Goal: Transaction & Acquisition: Purchase product/service

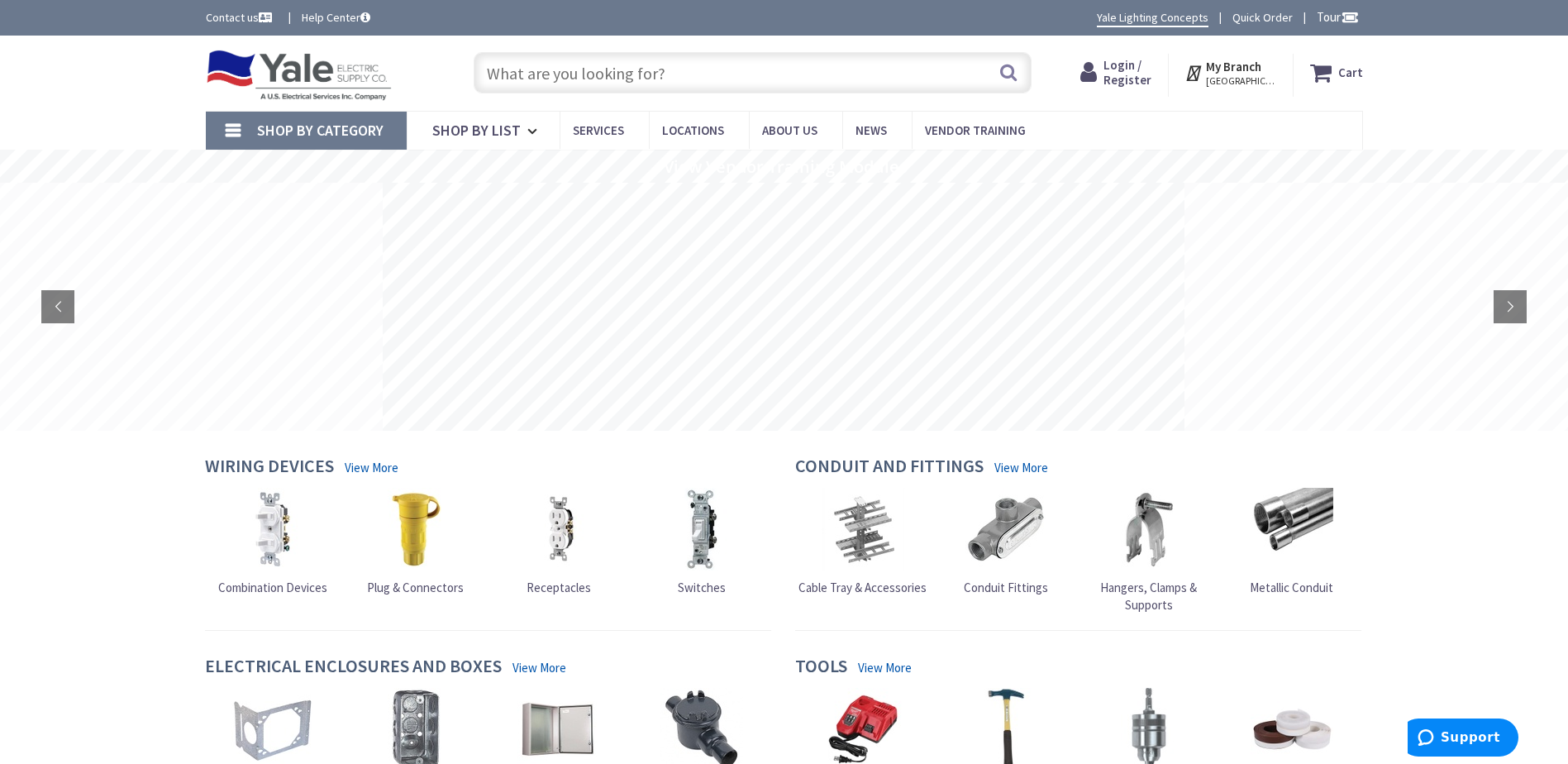
click at [1127, 70] on span "Login / Register" at bounding box center [1127, 72] width 48 height 31
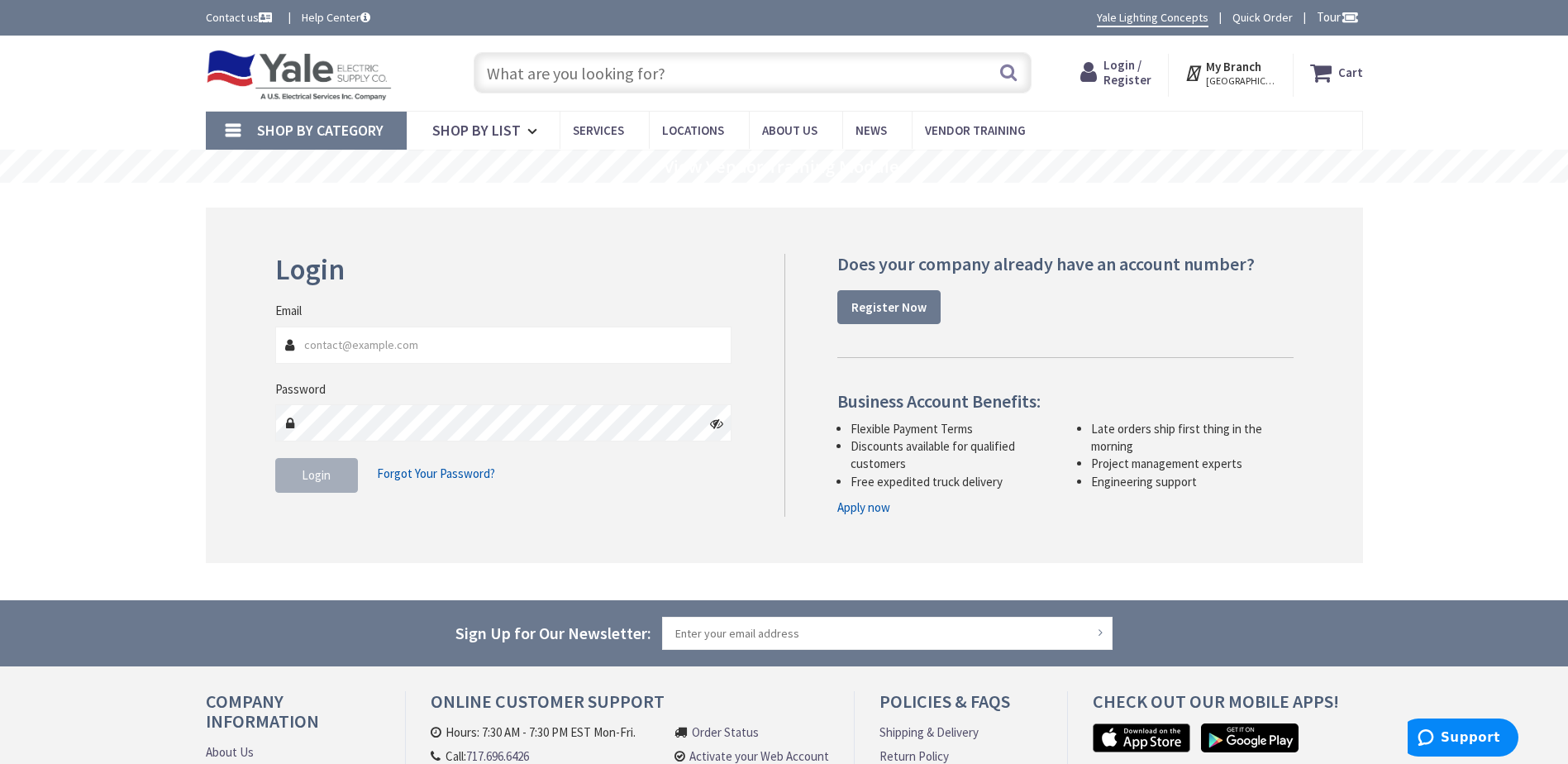
type input "Tim@Groffs.com"
click at [322, 478] on span "Login" at bounding box center [316, 475] width 29 height 16
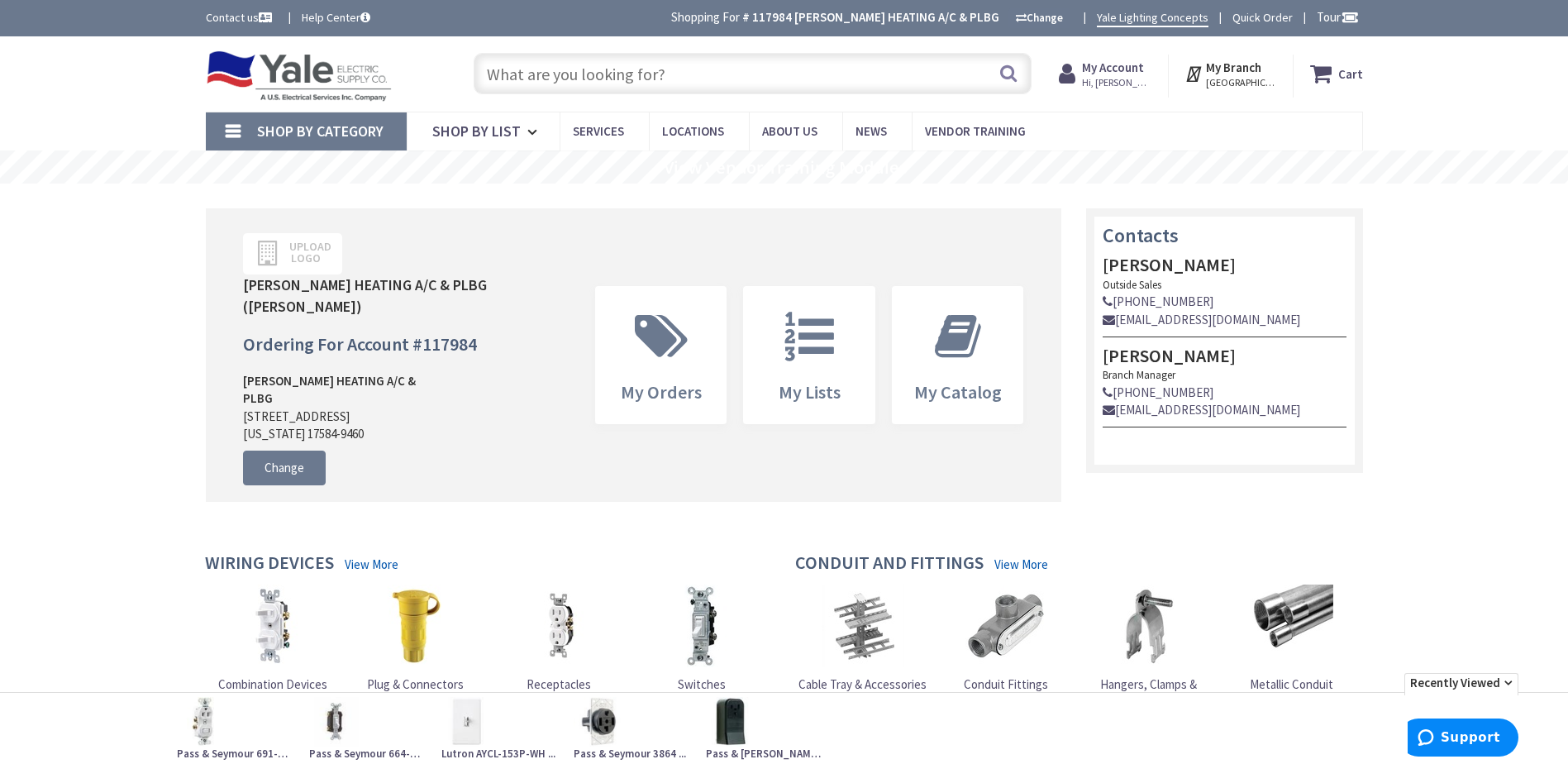
click at [493, 76] on input "text" at bounding box center [753, 74] width 558 height 41
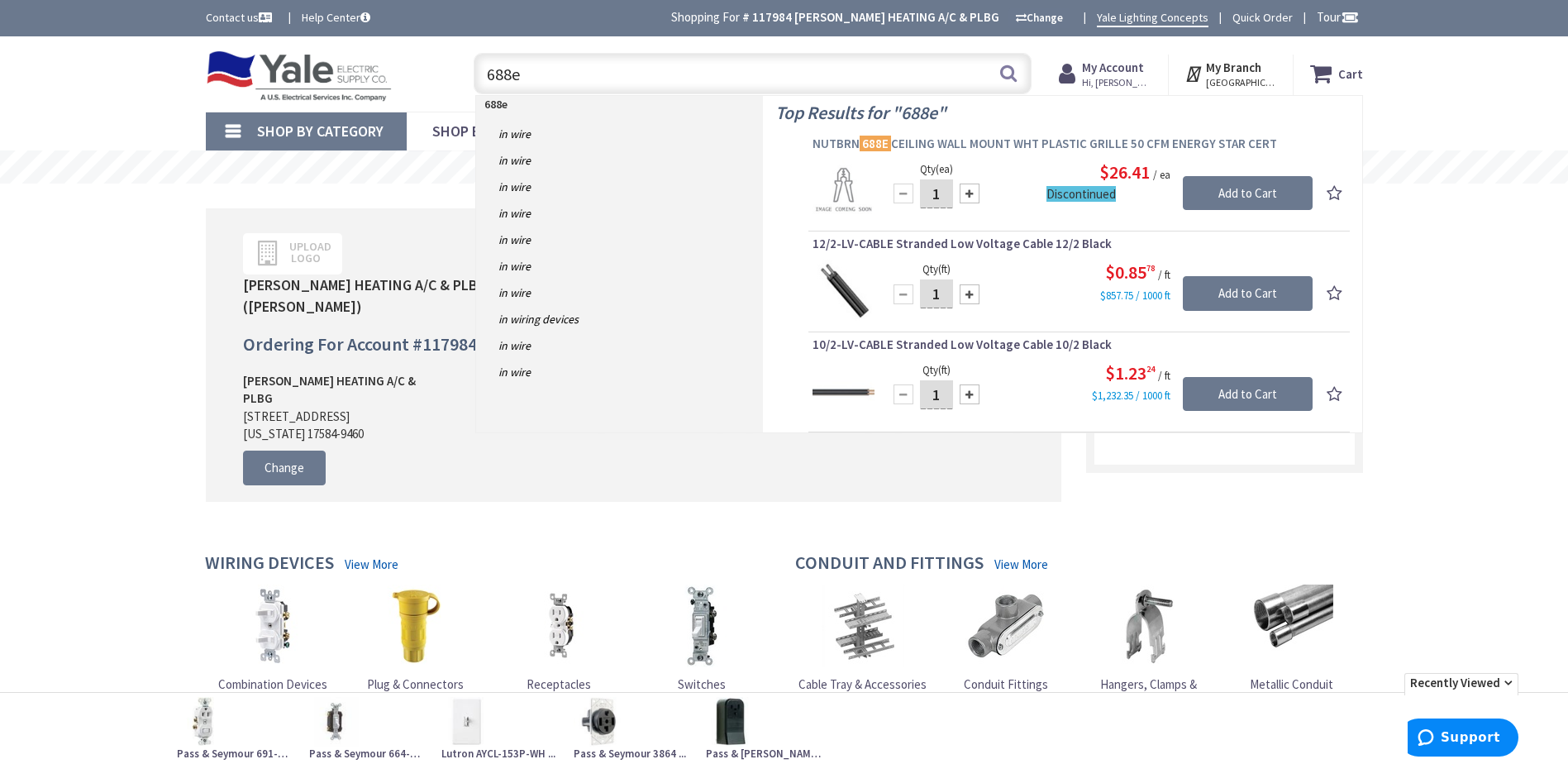
type input "688e"
drag, startPoint x: 877, startPoint y: 141, endPoint x: 867, endPoint y: 164, distance: 25.1
click at [877, 142] on mark "688E" at bounding box center [876, 144] width 32 height 21
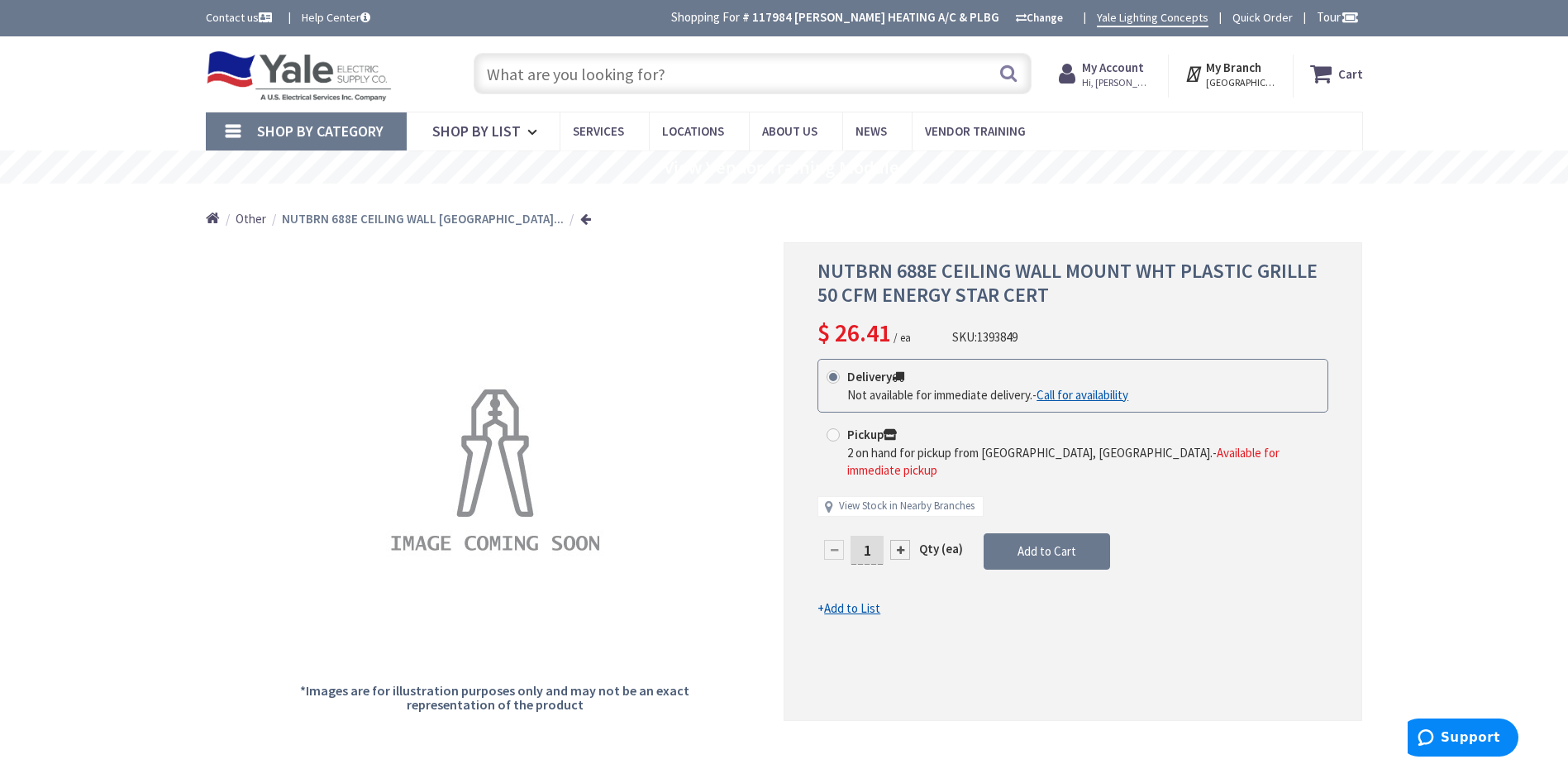
click at [697, 73] on input "text" at bounding box center [753, 74] width 558 height 41
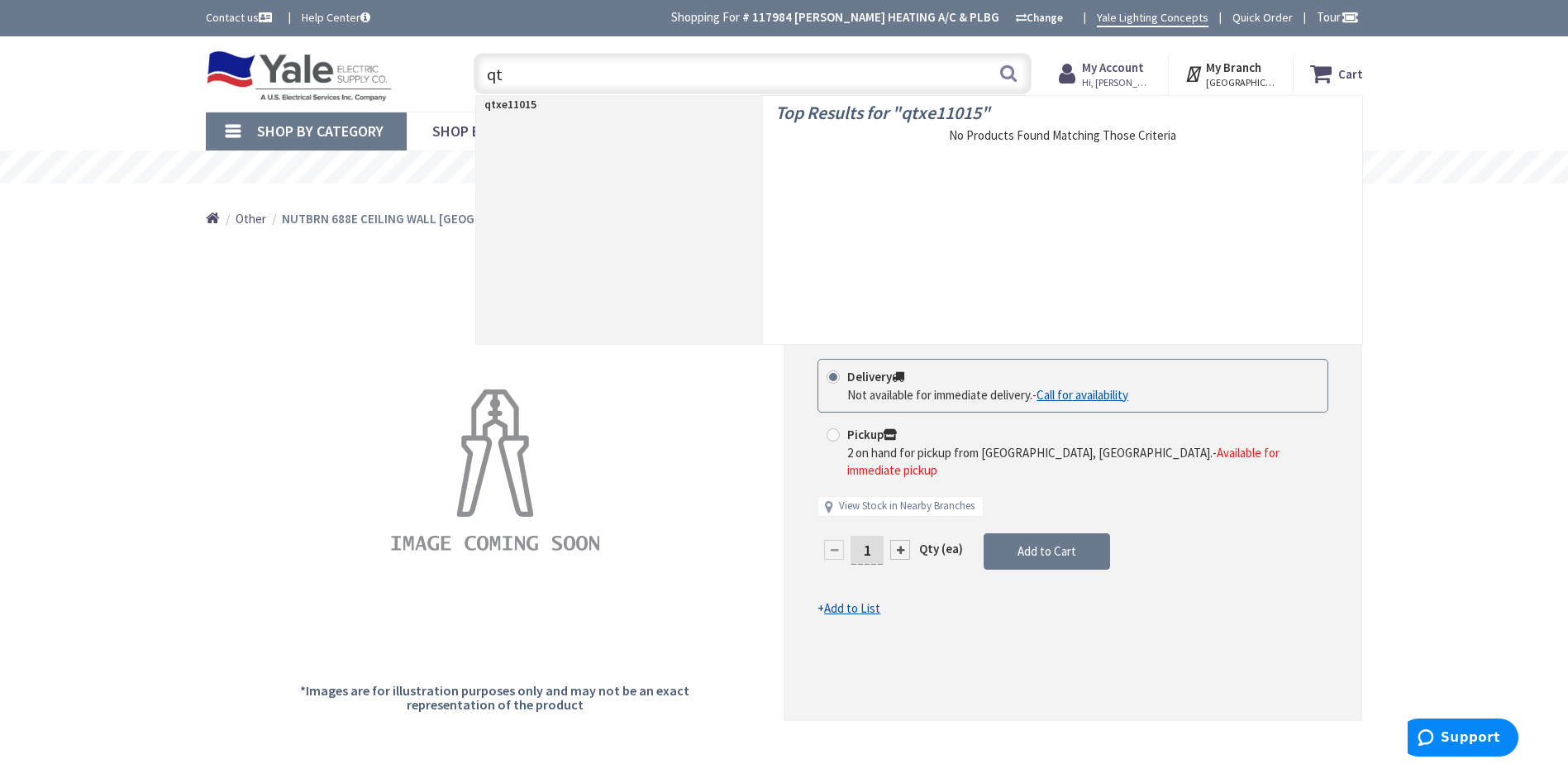
type input "q"
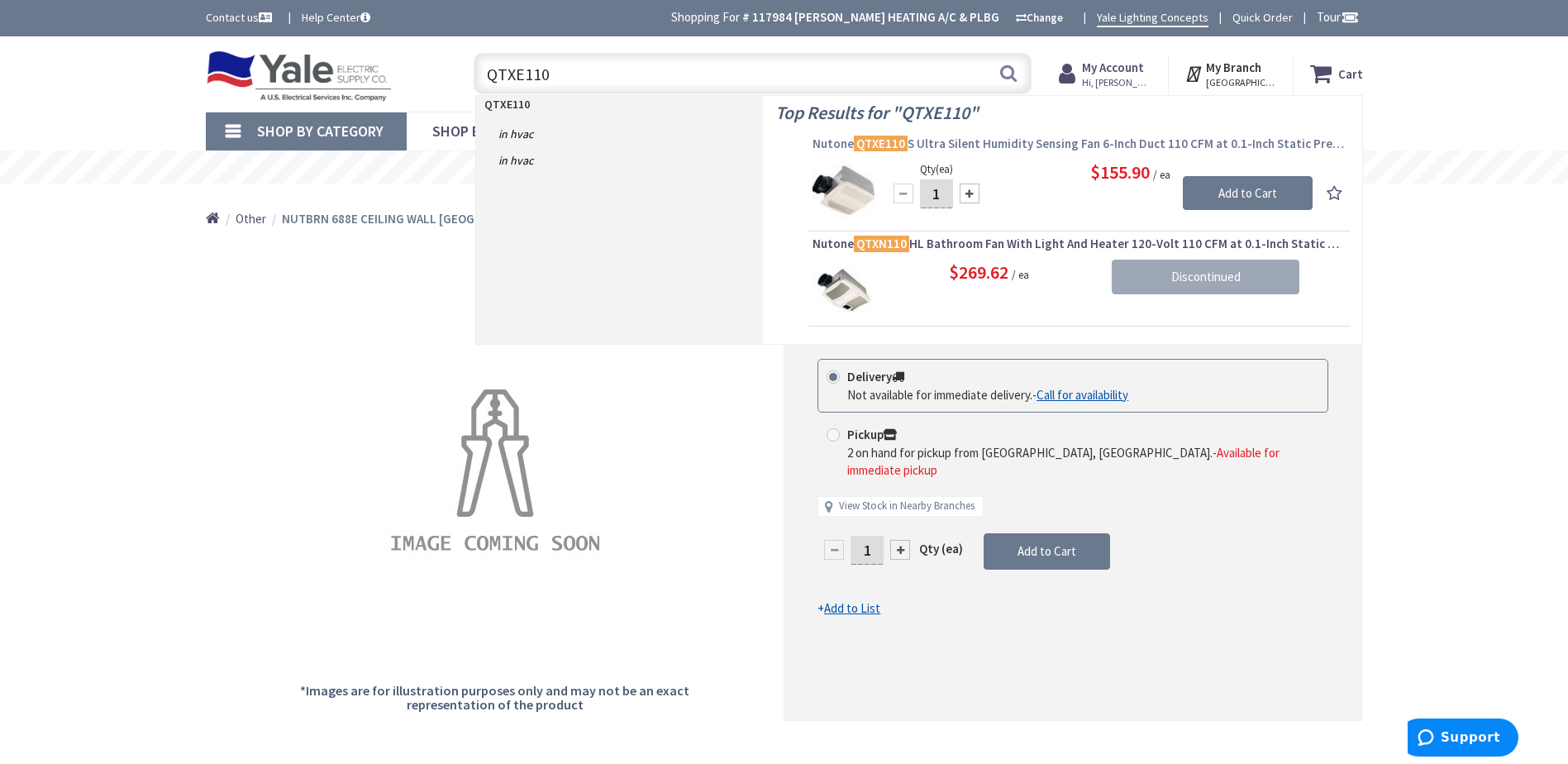
type input "QTXE110"
click at [888, 142] on mark "QTXE110" at bounding box center [881, 144] width 54 height 21
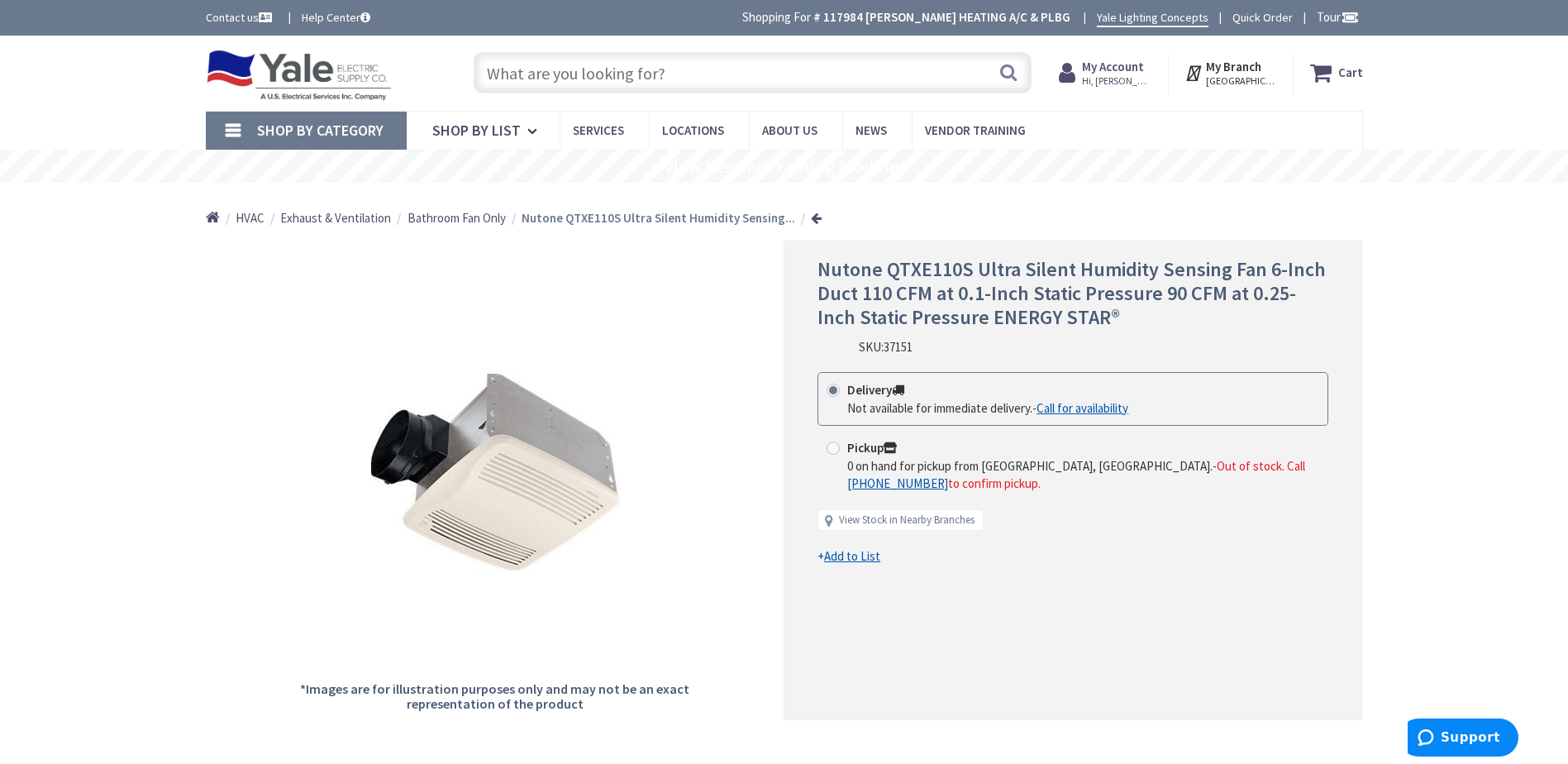
click at [512, 75] on input "text" at bounding box center [753, 73] width 558 height 41
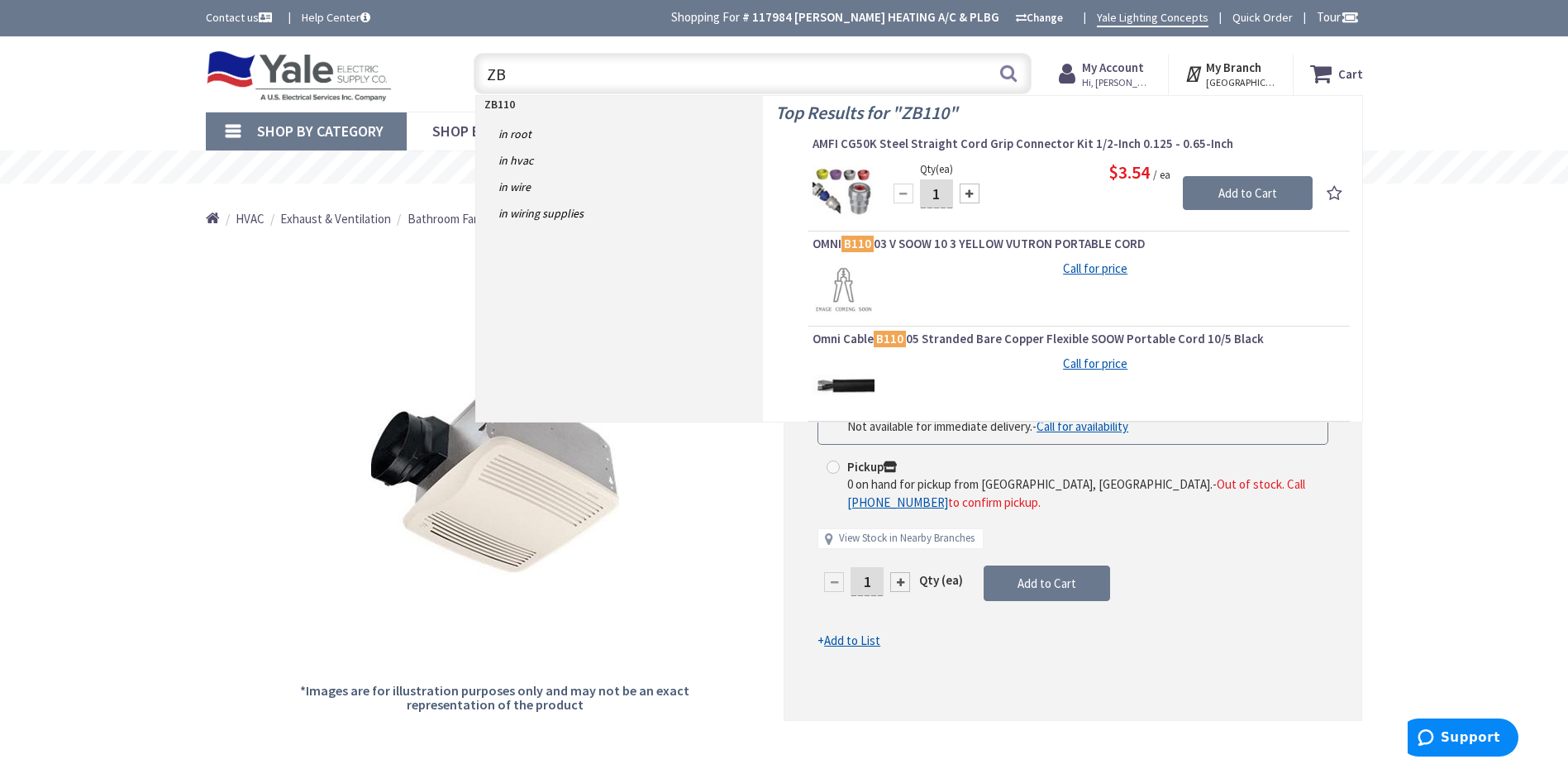
type input "Z"
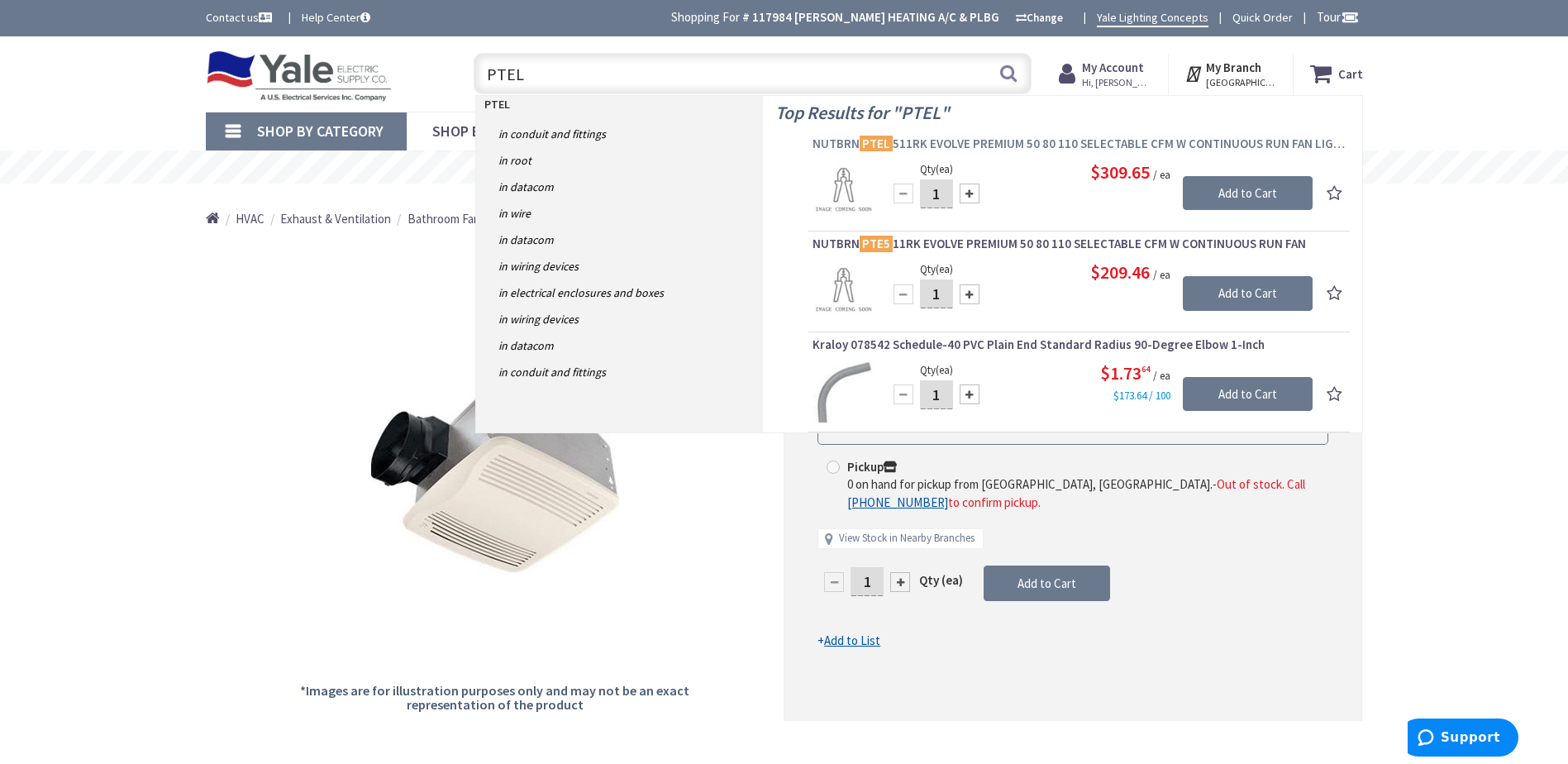
type input "PTEL"
click at [885, 142] on mark "PTEL" at bounding box center [876, 144] width 33 height 21
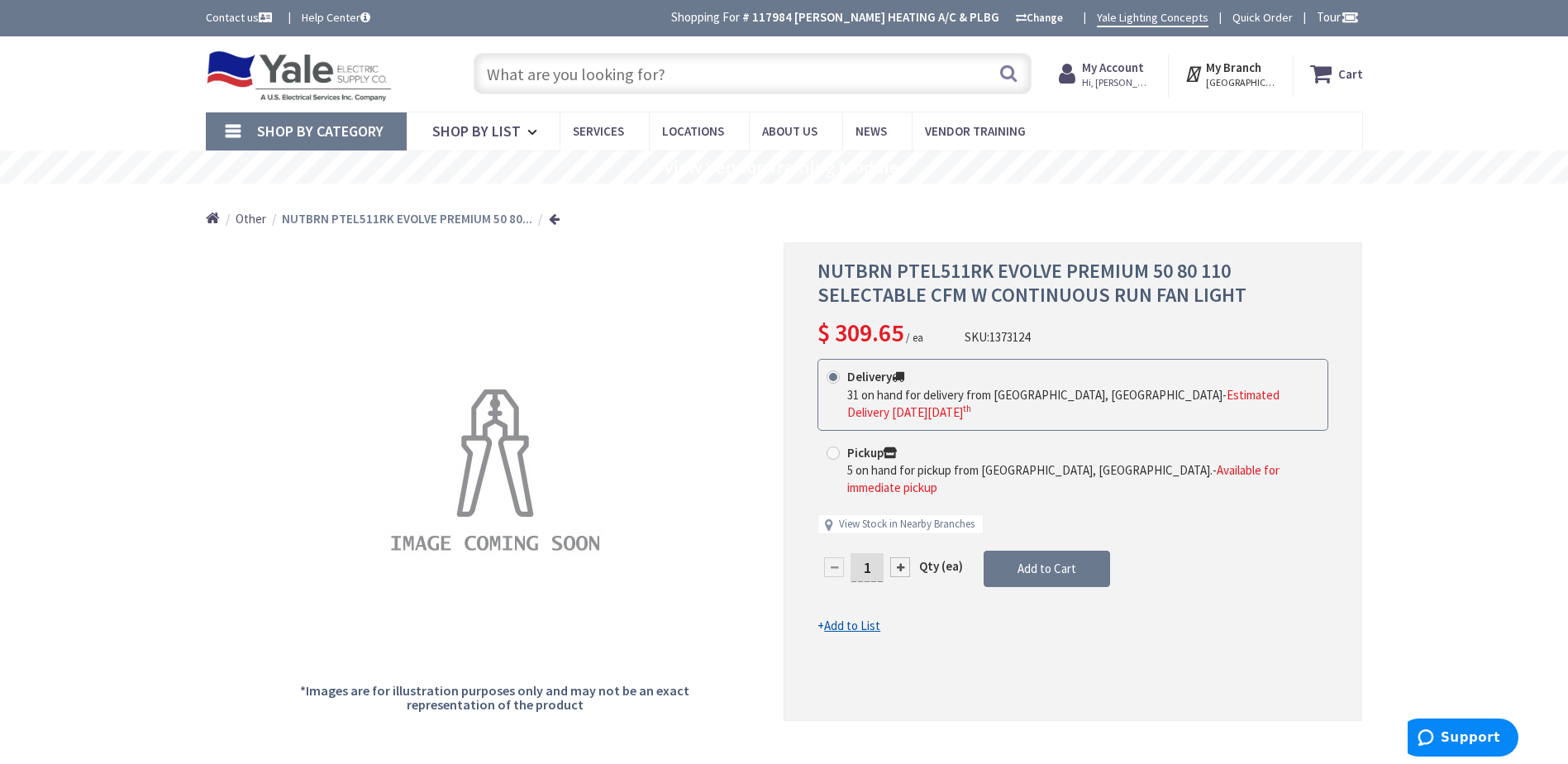
drag, startPoint x: 491, startPoint y: 82, endPoint x: 525, endPoint y: 82, distance: 34.0
click at [493, 83] on input "text" at bounding box center [753, 74] width 558 height 41
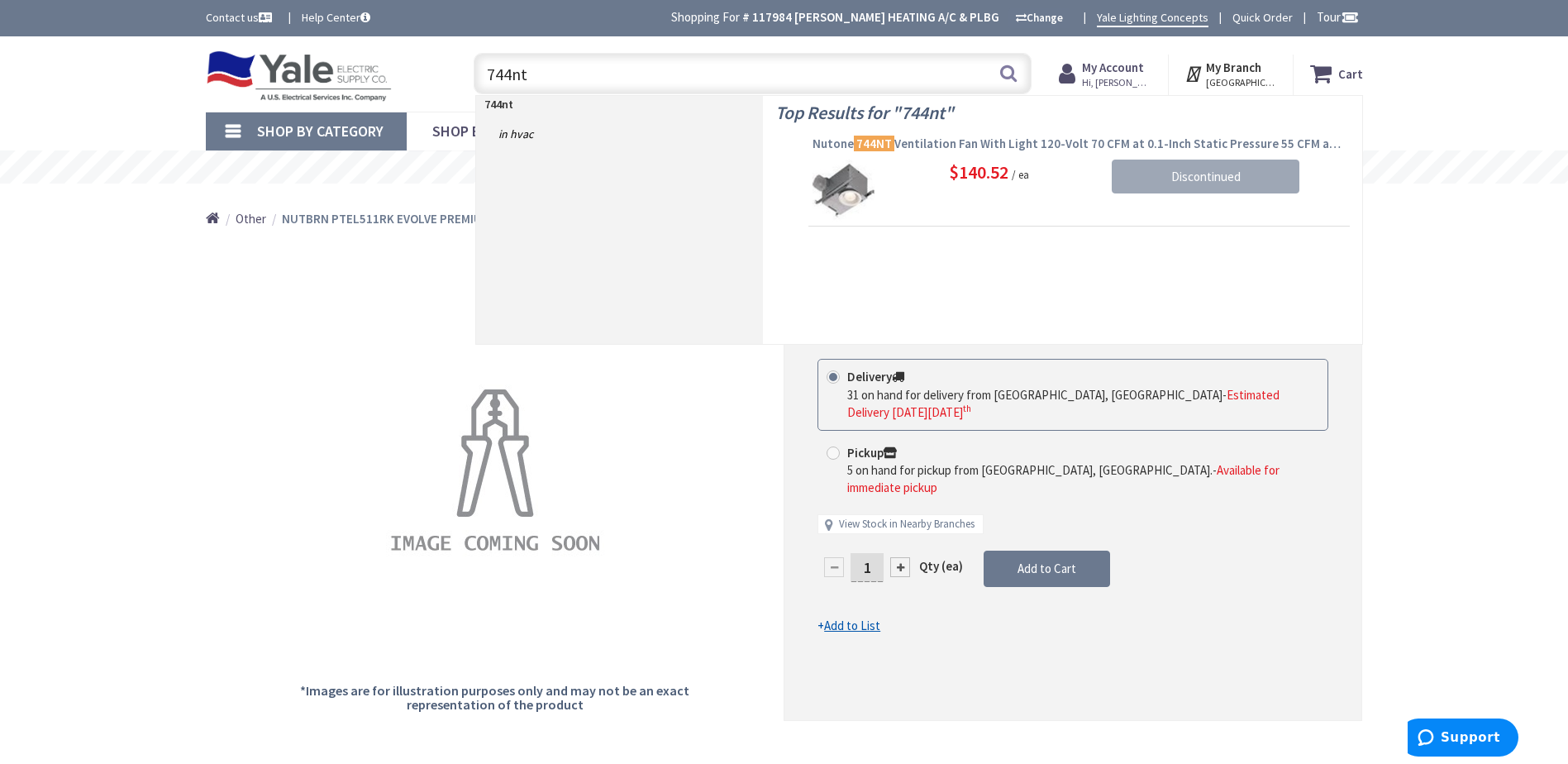
type input "744nt"
click at [871, 149] on mark "744NT" at bounding box center [874, 144] width 40 height 21
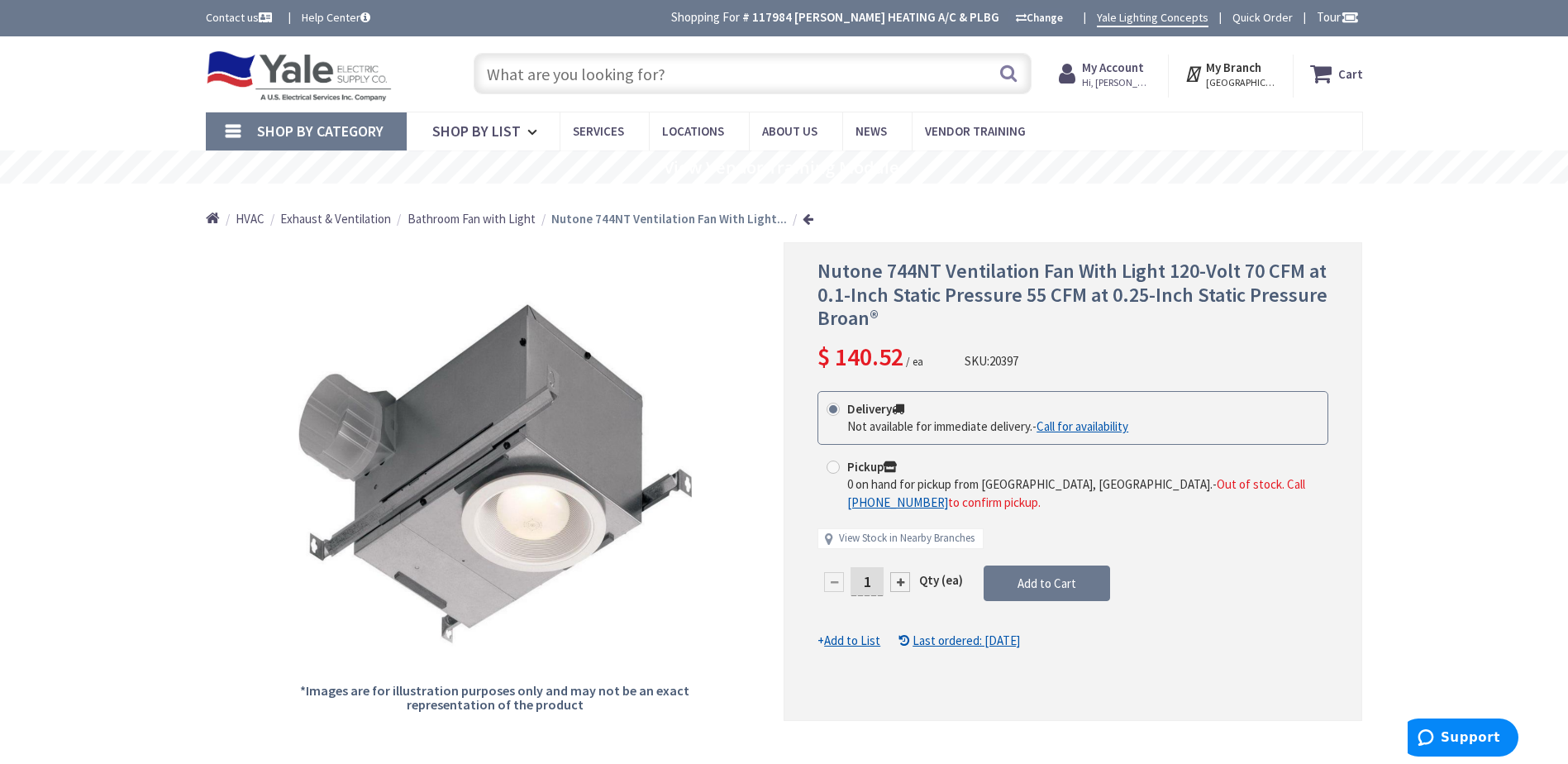
click at [515, 71] on input "text" at bounding box center [753, 74] width 558 height 41
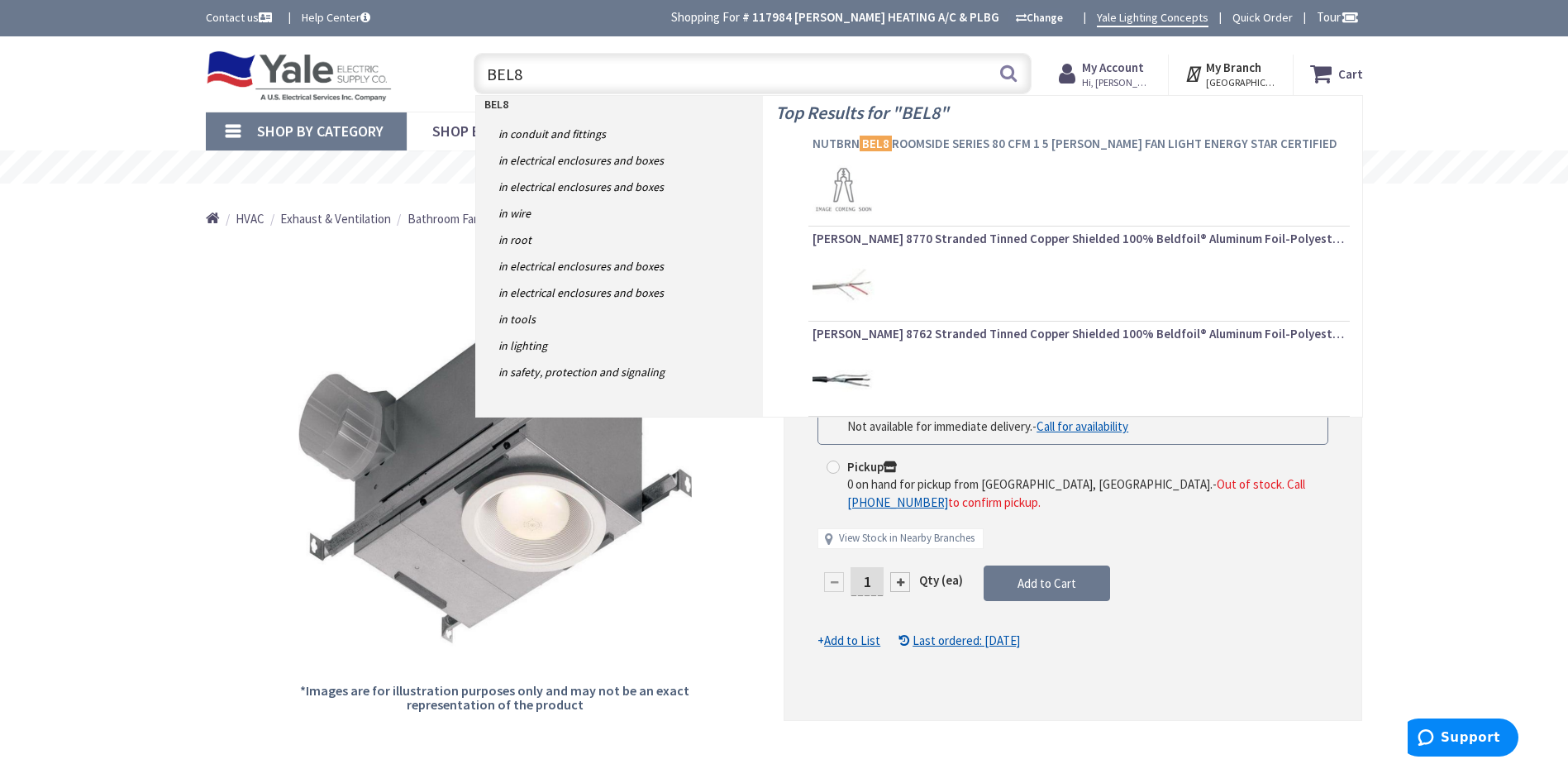
type input "BEL8"
click at [873, 145] on mark "BEL8" at bounding box center [876, 144] width 33 height 21
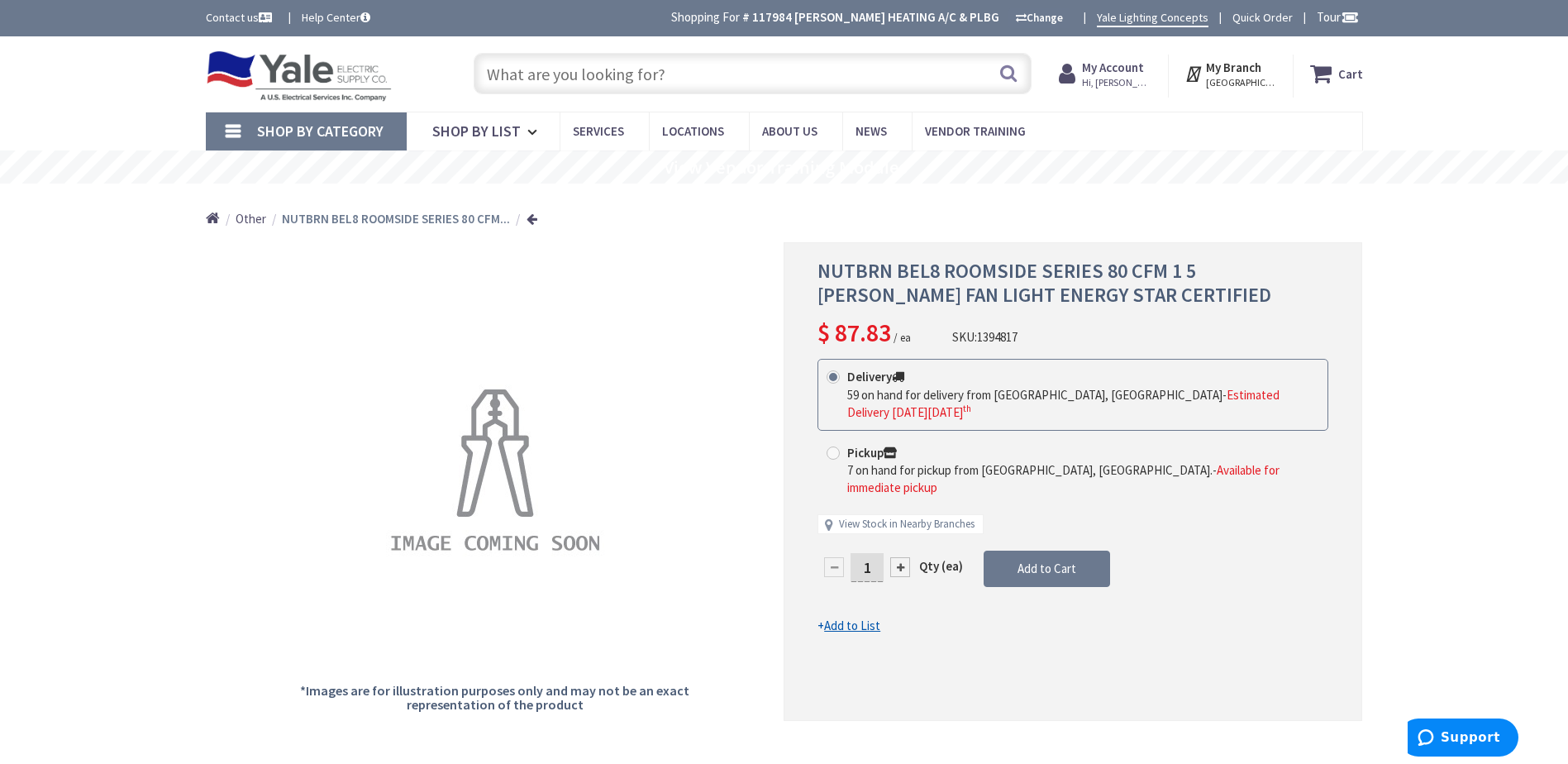
click at [498, 73] on input "text" at bounding box center [753, 74] width 558 height 41
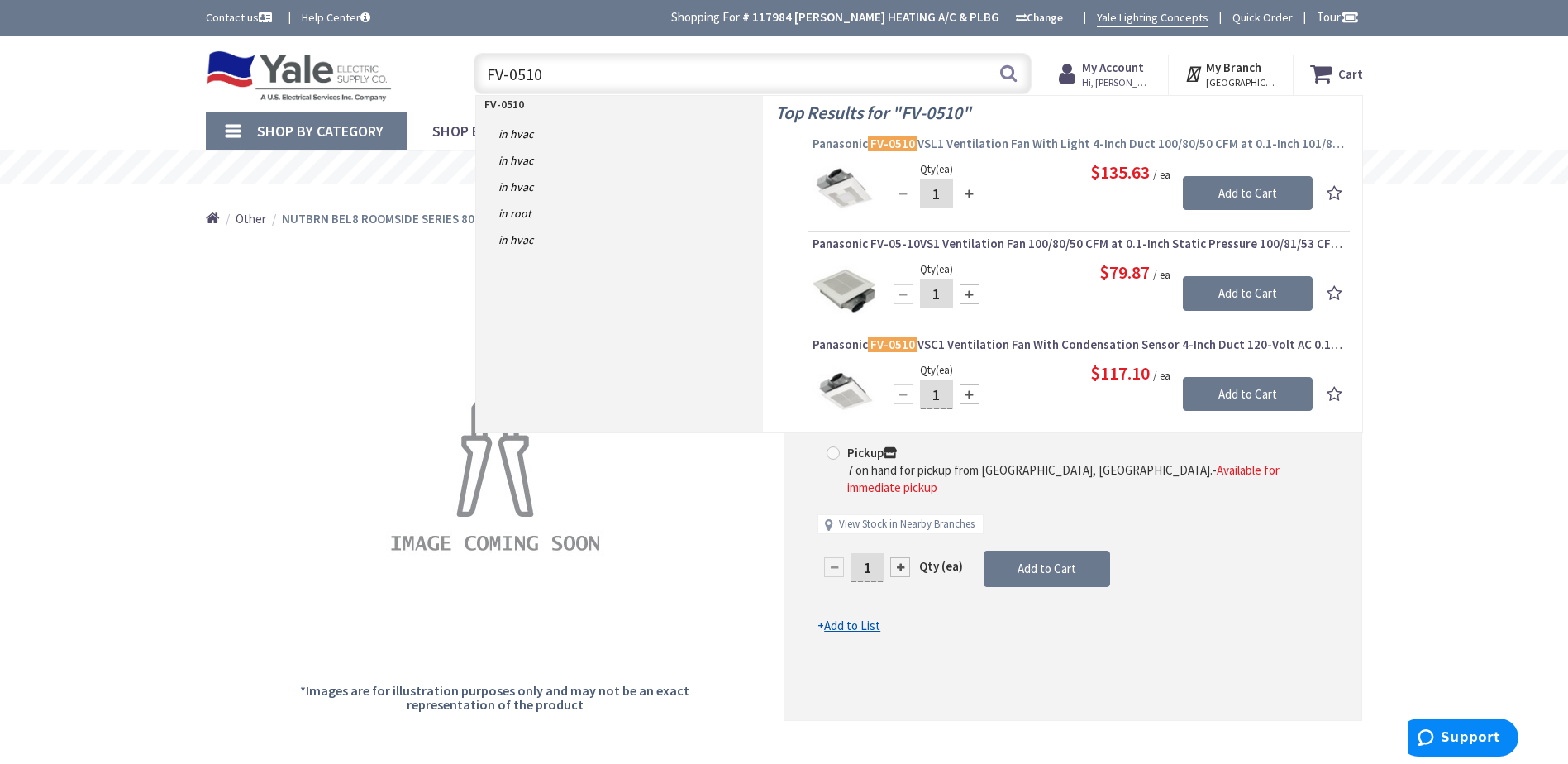
type input "FV-0510"
click at [893, 138] on mark "FV-0510" at bounding box center [893, 144] width 49 height 21
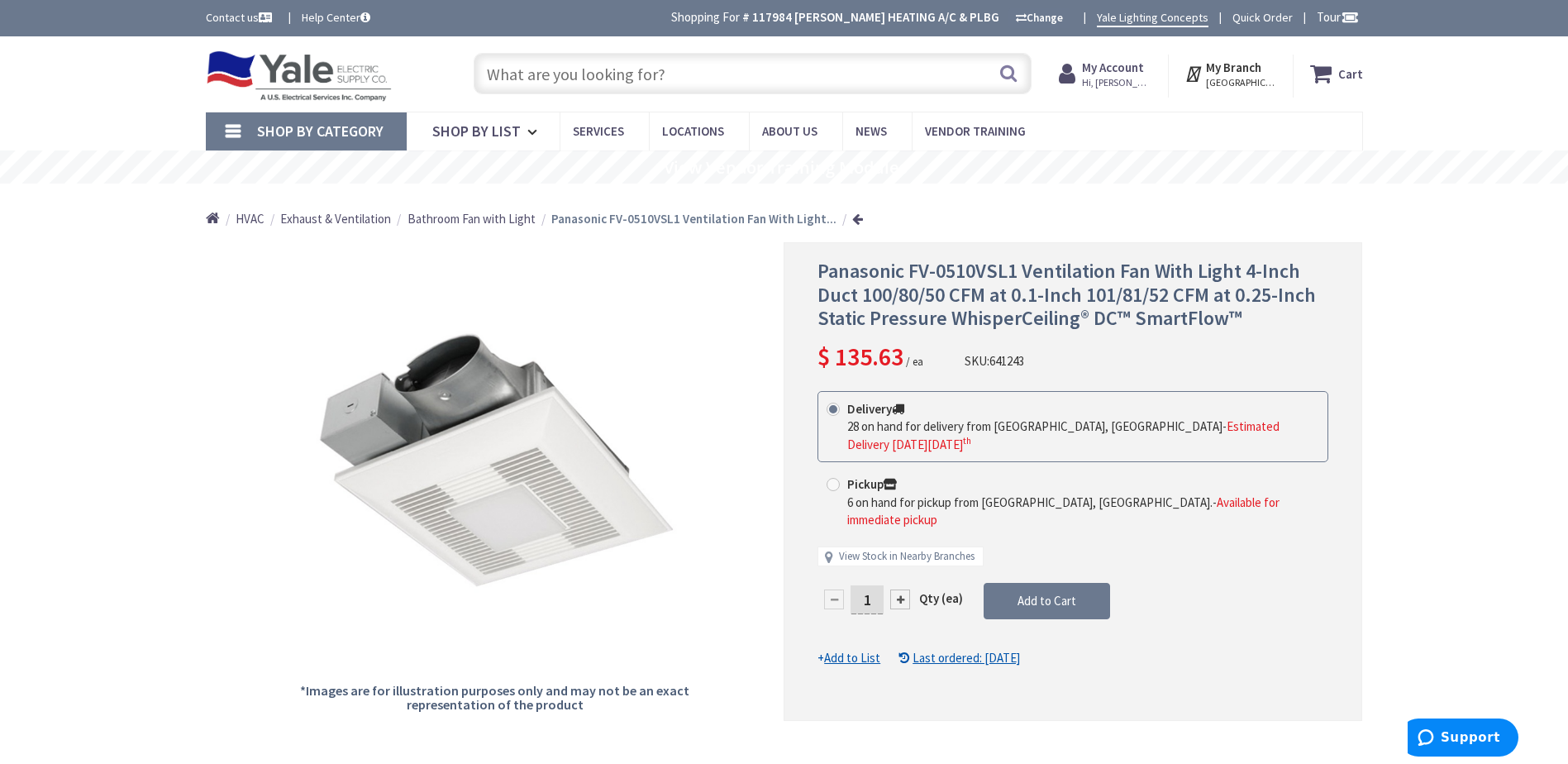
click at [501, 63] on input "text" at bounding box center [753, 74] width 558 height 41
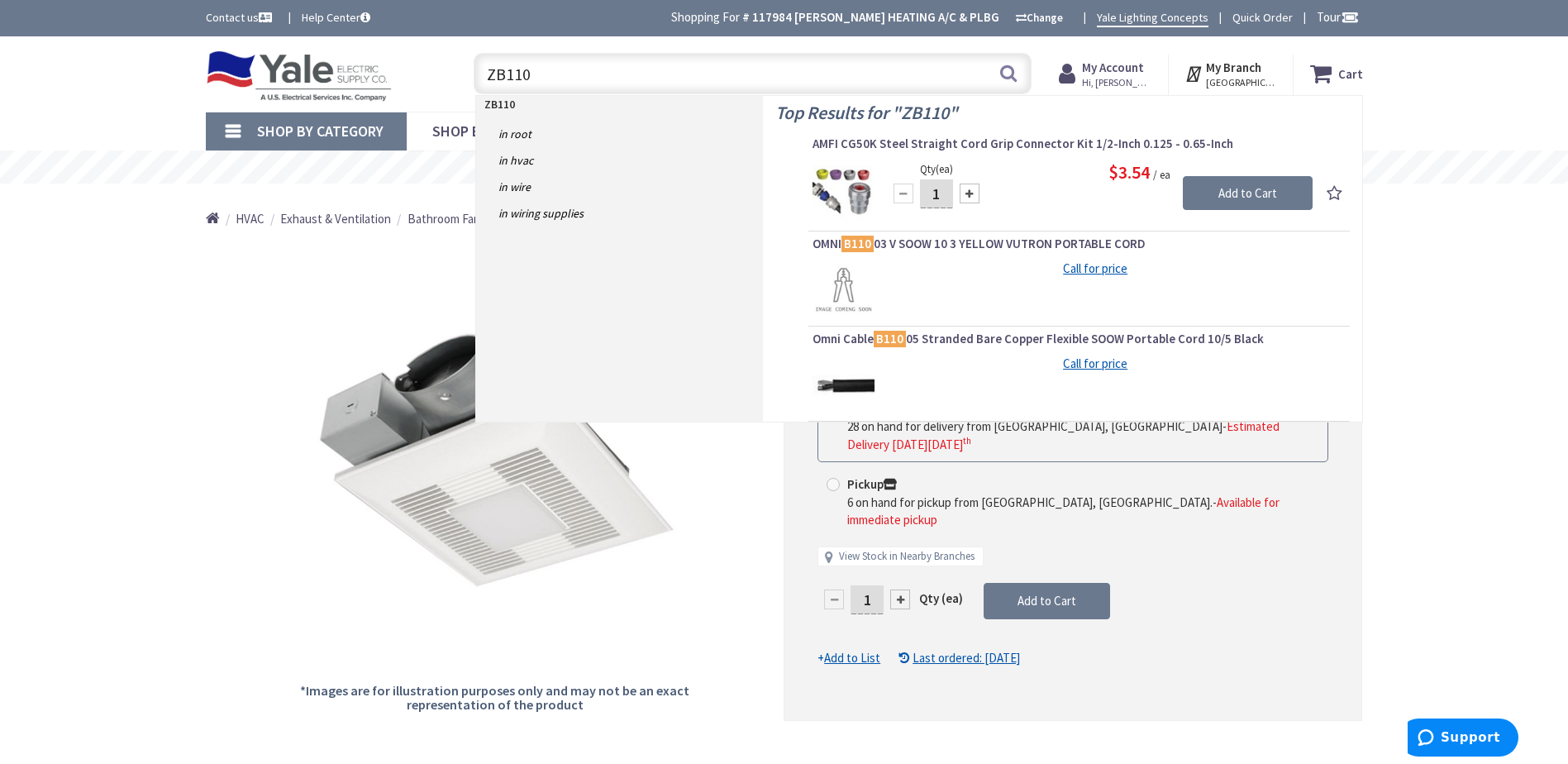
type input "ZB110"
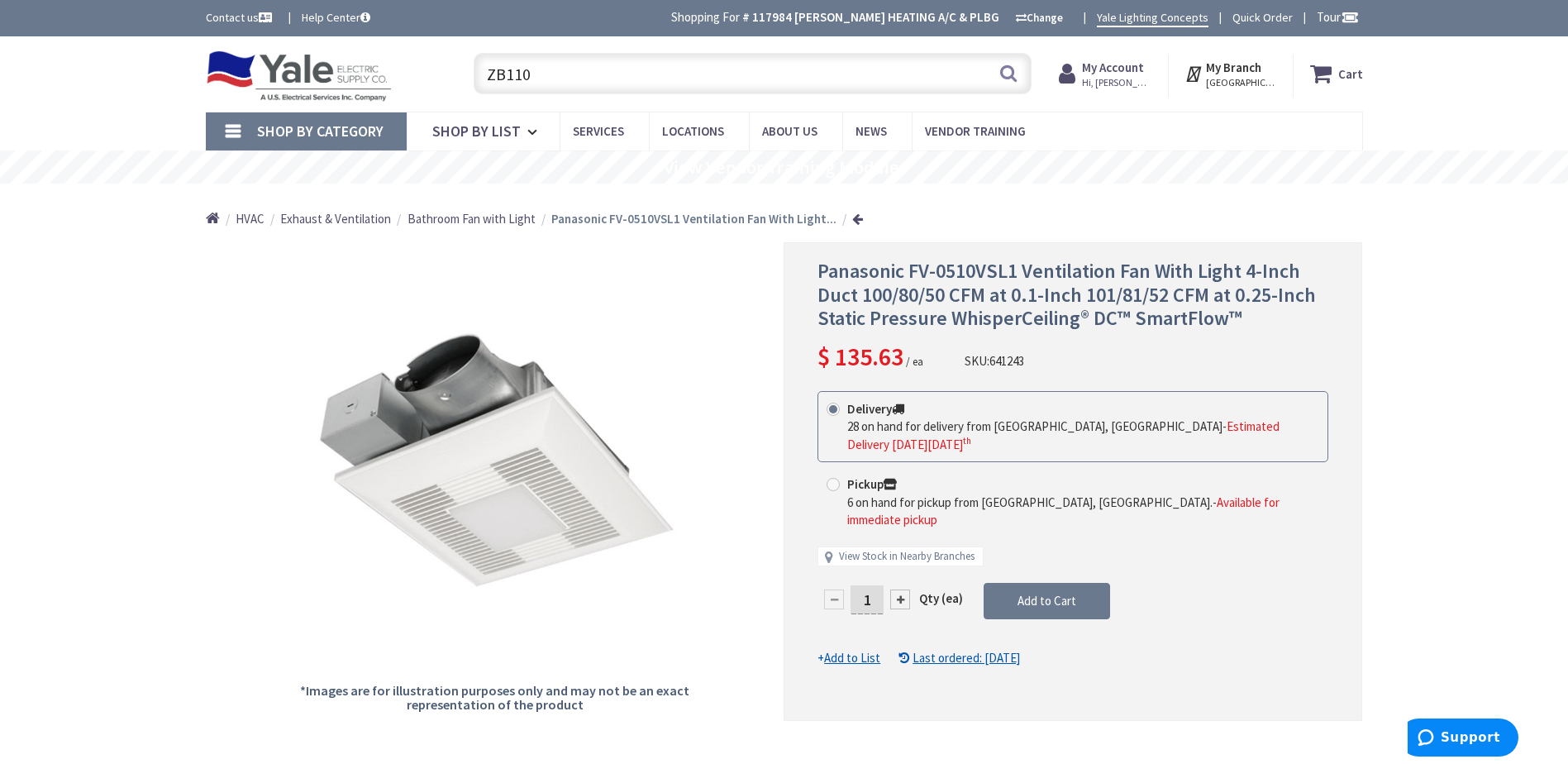
click at [1117, 74] on strong "My Account" at bounding box center [1113, 67] width 62 height 16
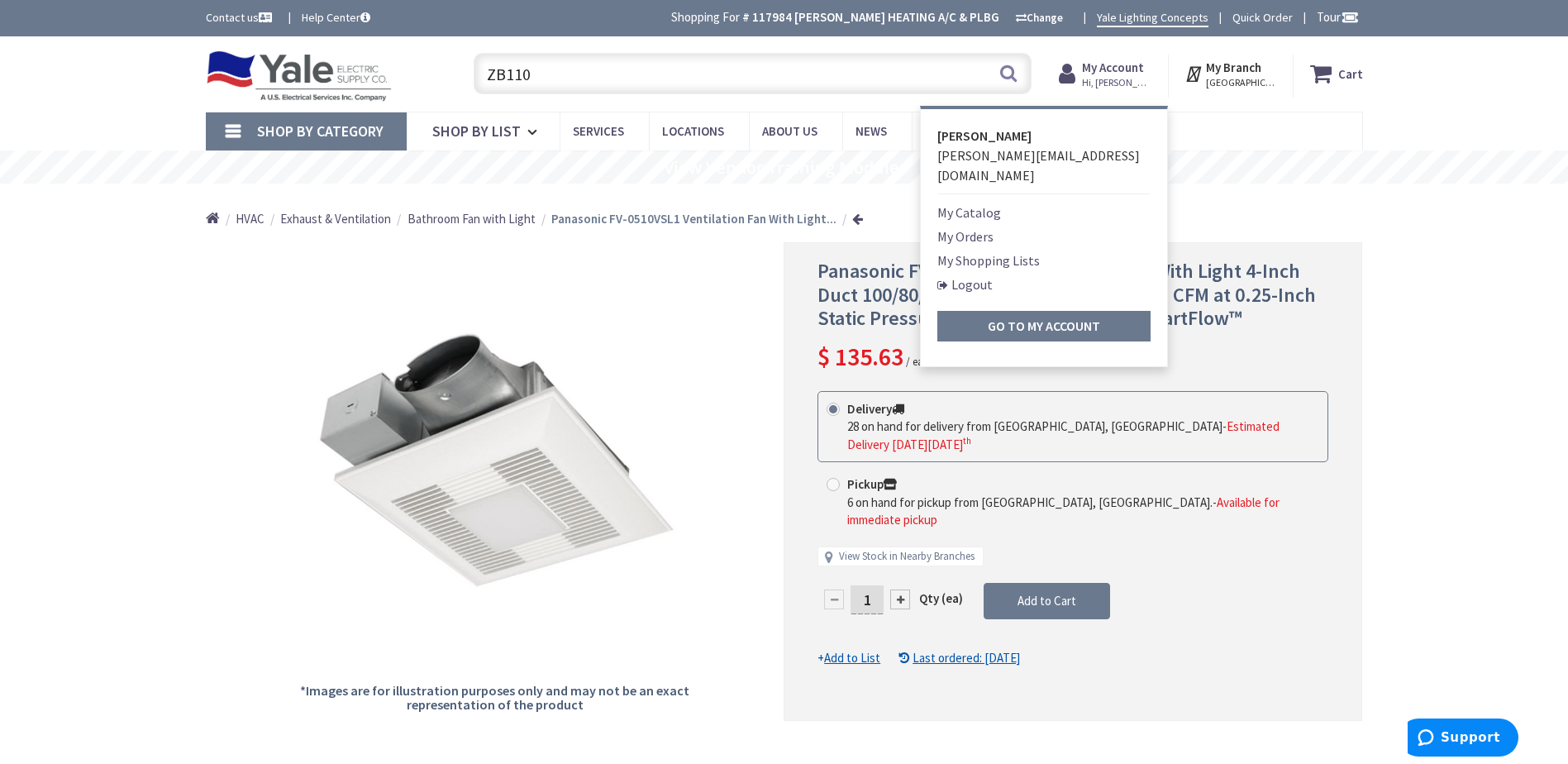
click at [973, 274] on link "Logout" at bounding box center [964, 284] width 55 height 20
